Goal: Information Seeking & Learning: Learn about a topic

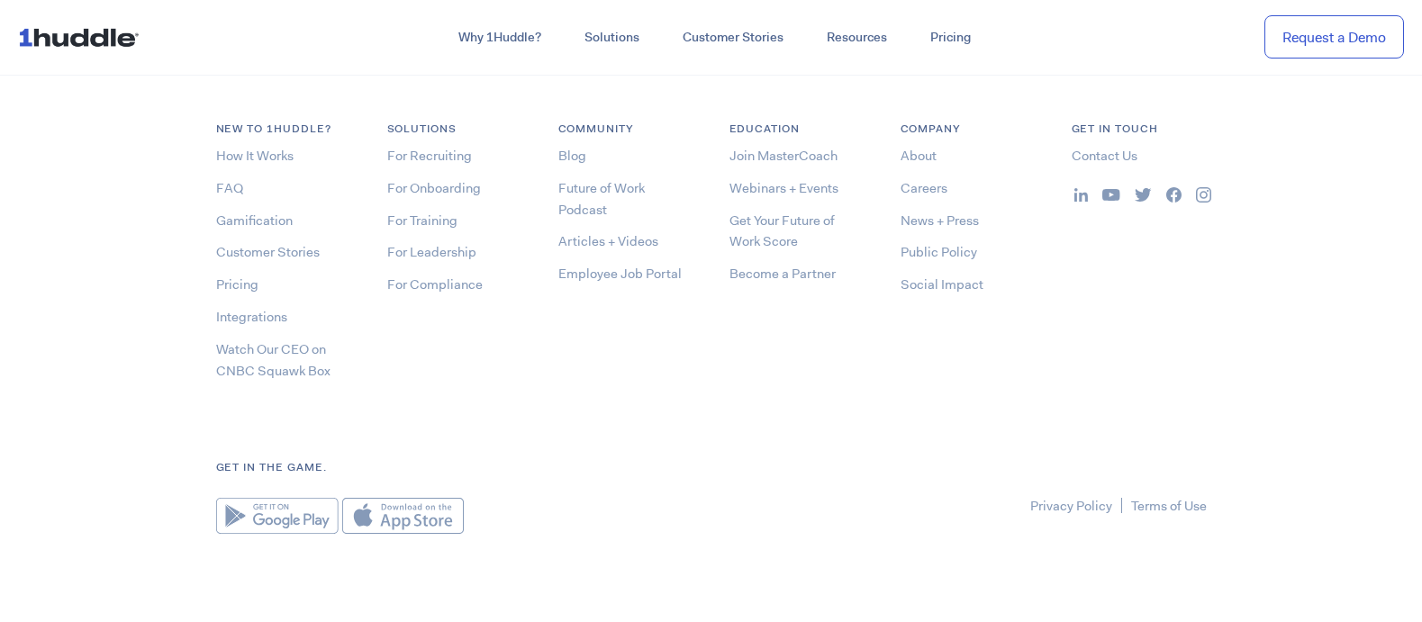
scroll to position [9630, 0]
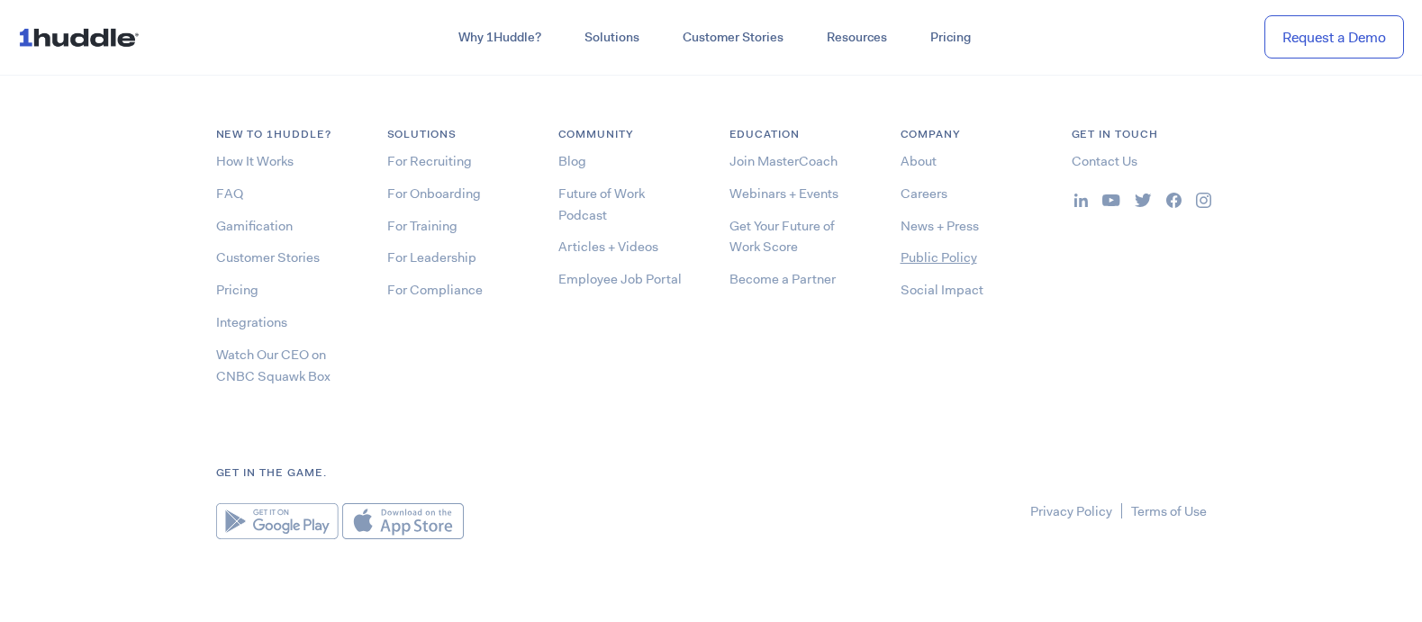
click at [955, 258] on link "Public Policy" at bounding box center [939, 258] width 77 height 18
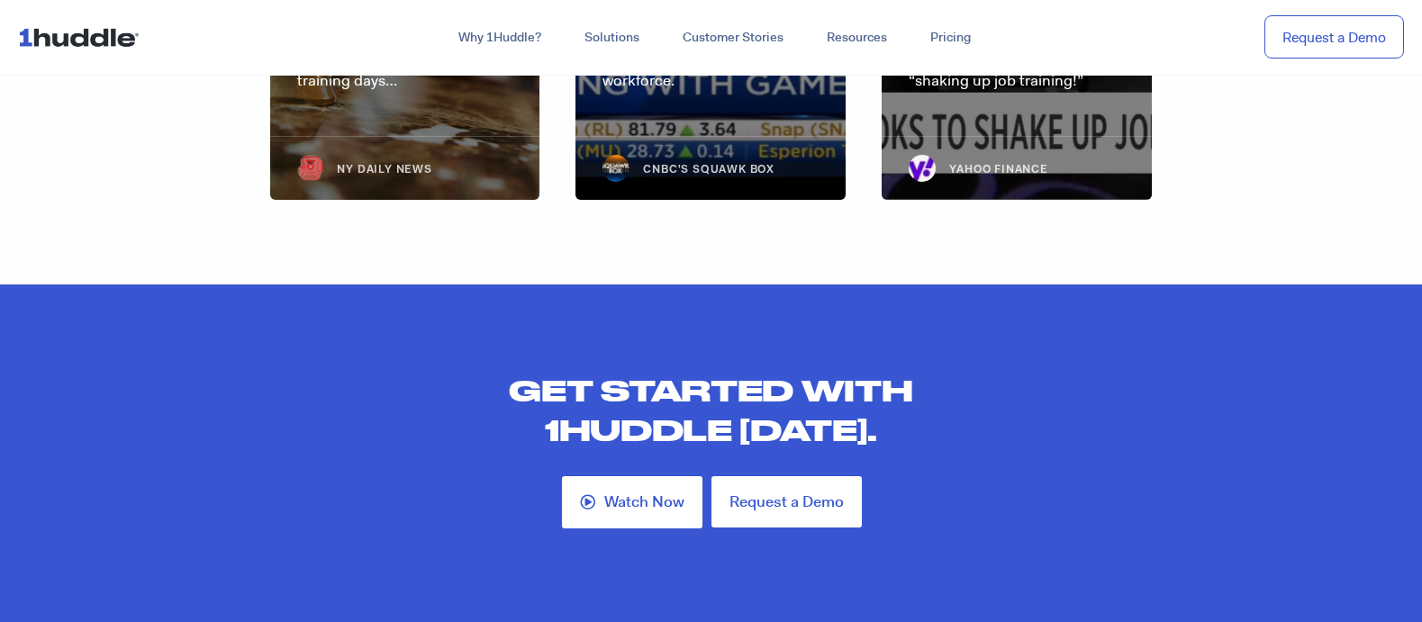
scroll to position [5522, 0]
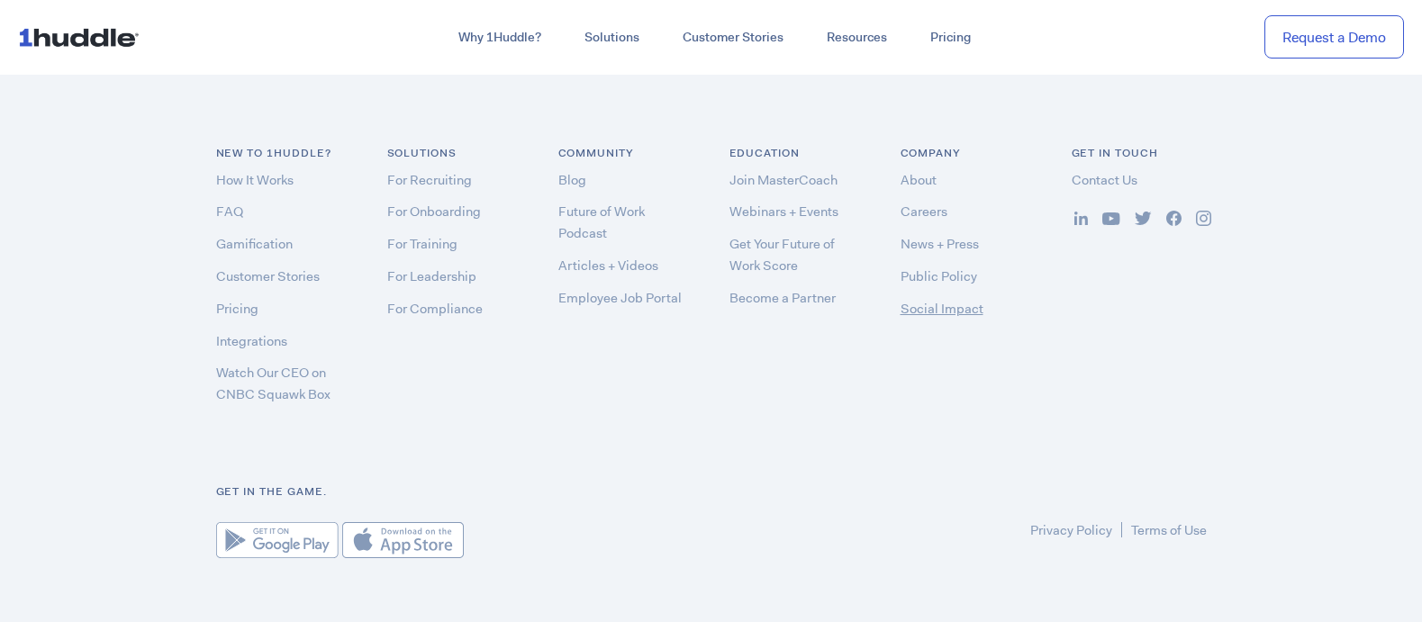
click at [942, 300] on link "Social Impact" at bounding box center [942, 309] width 83 height 18
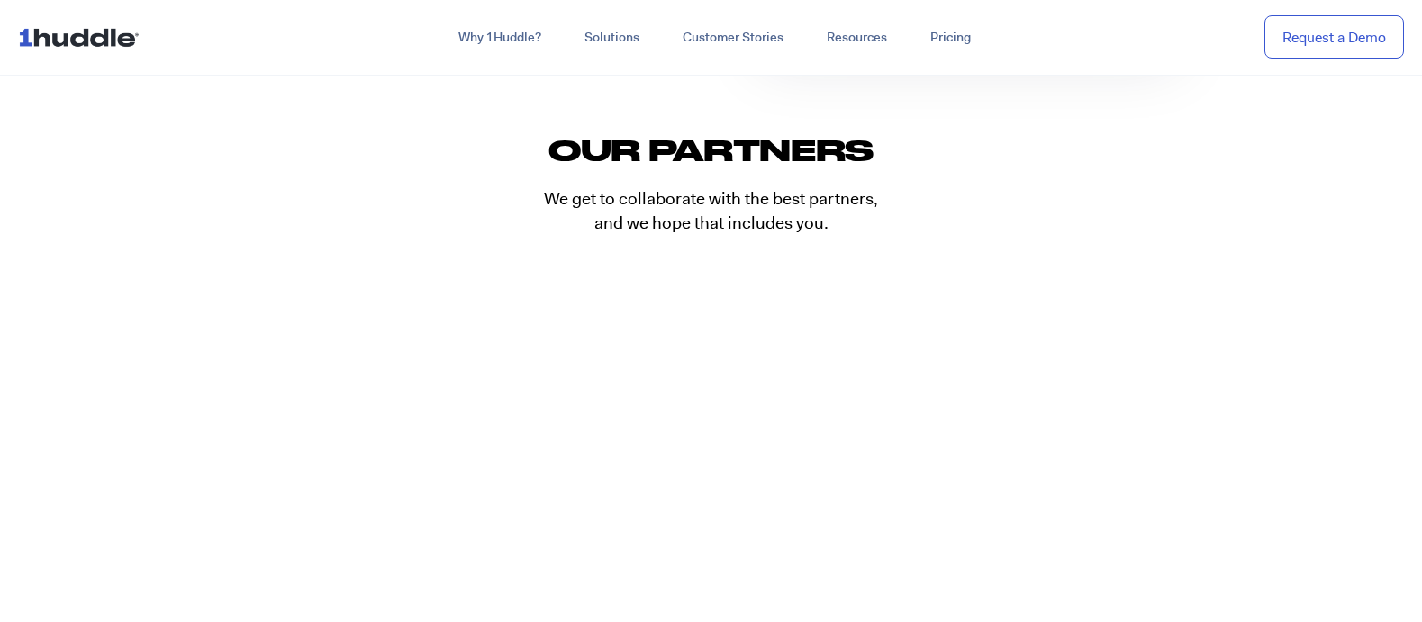
scroll to position [3658, 0]
